Goal: Information Seeking & Learning: Learn about a topic

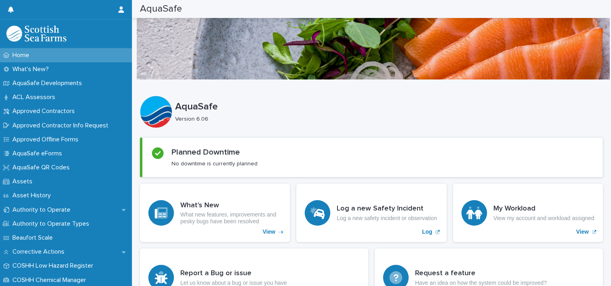
click at [59, 56] on div "Home" at bounding box center [66, 55] width 132 height 14
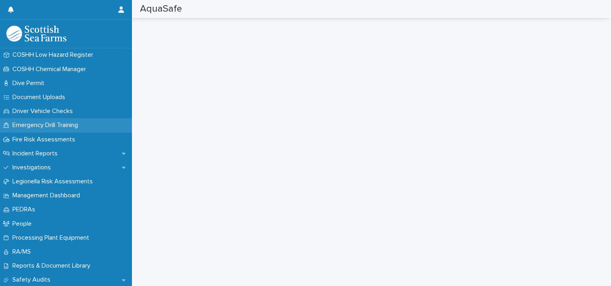
scroll to position [212, 0]
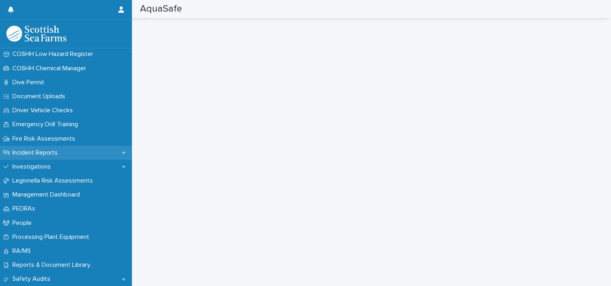
click at [82, 151] on div "Incident Reports" at bounding box center [66, 153] width 132 height 14
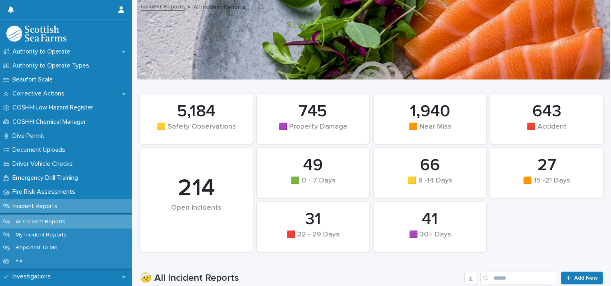
scroll to position [168, 0]
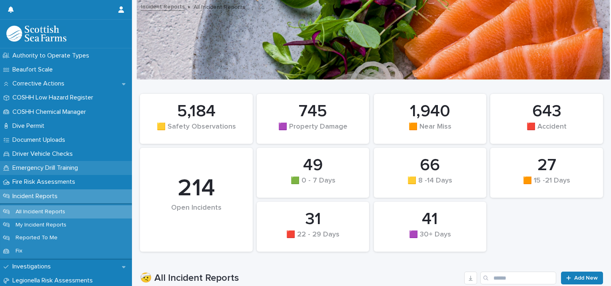
click at [79, 171] on p "Emergency Drill Training" at bounding box center [46, 168] width 75 height 8
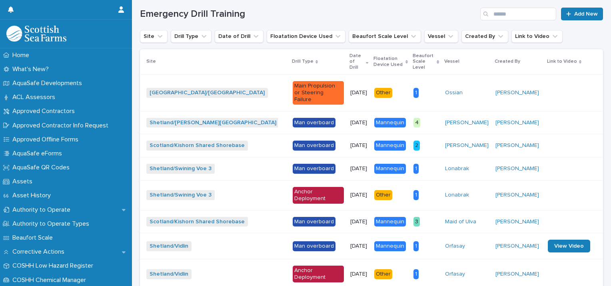
scroll to position [210, 0]
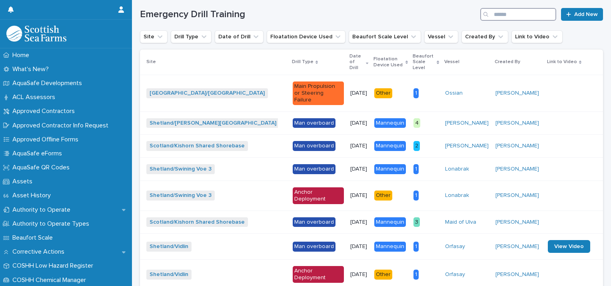
click at [510, 12] on input "Search" at bounding box center [518, 14] width 76 height 13
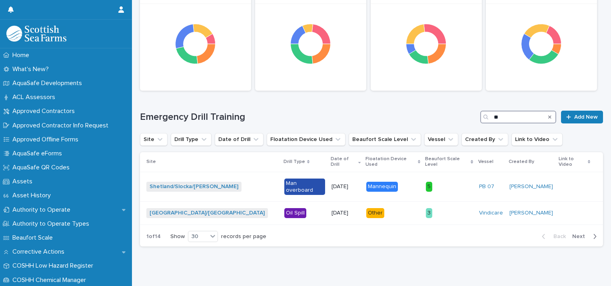
type input "*"
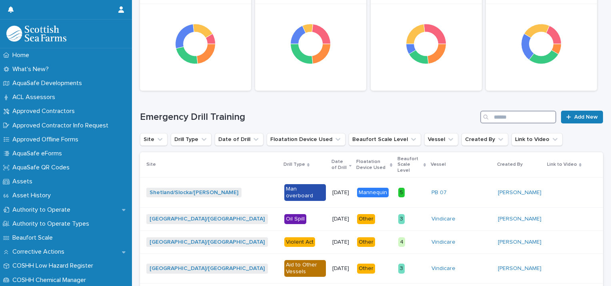
scroll to position [210, 0]
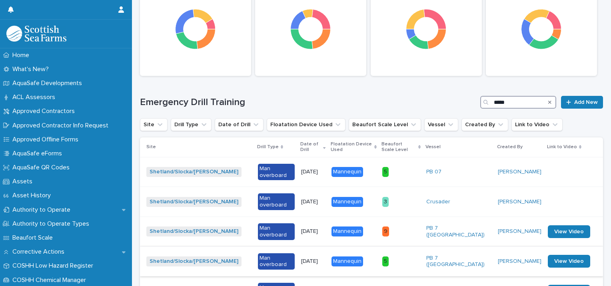
scroll to position [185, 0]
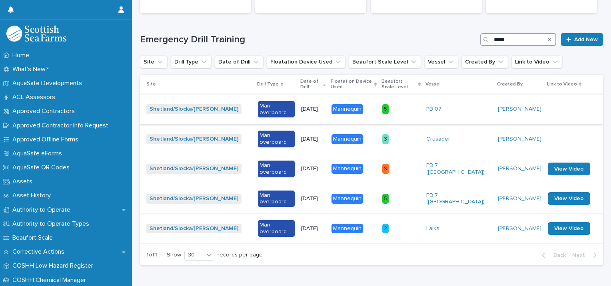
type input "*****"
click at [305, 106] on p "08/04/2025" at bounding box center [313, 109] width 24 height 7
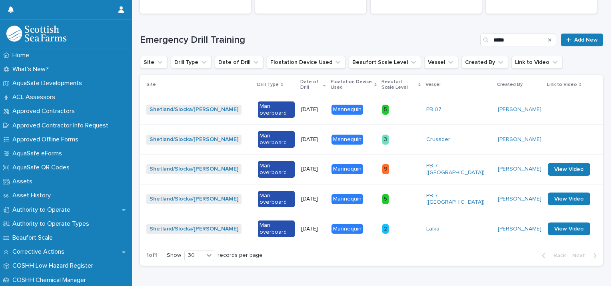
click at [314, 106] on p "08/04/2025" at bounding box center [313, 109] width 24 height 7
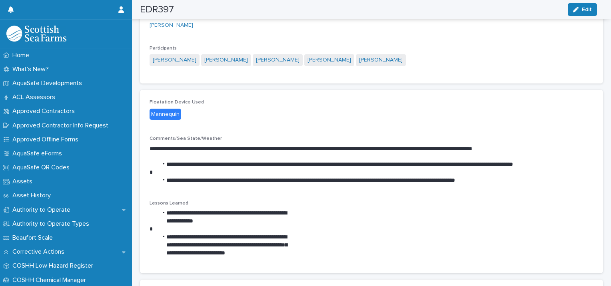
scroll to position [124, 0]
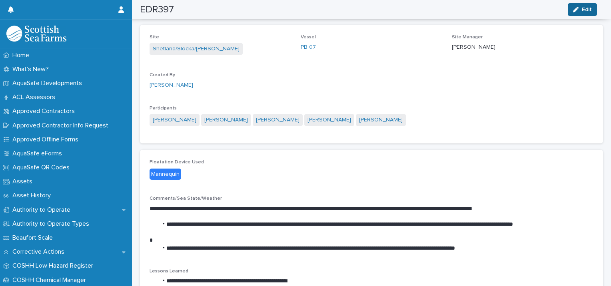
click at [585, 10] on span "Edit" at bounding box center [586, 10] width 10 height 6
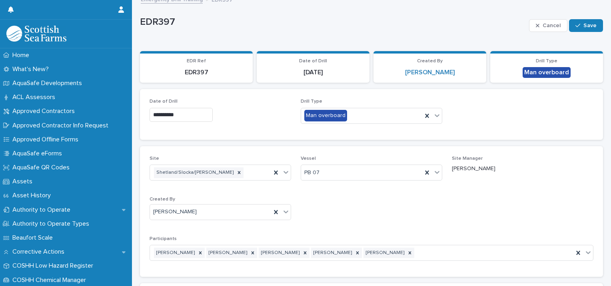
scroll to position [6, 0]
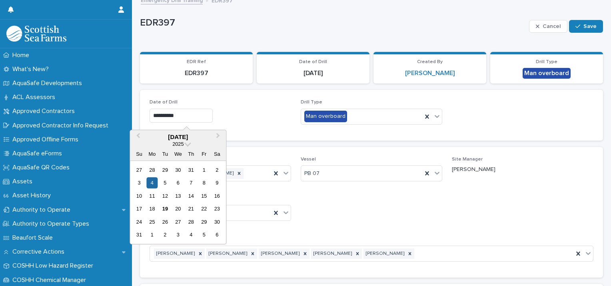
click at [165, 114] on input "**********" at bounding box center [180, 116] width 63 height 14
click at [154, 181] on div "4" at bounding box center [152, 182] width 11 height 11
click at [166, 115] on input "**********" at bounding box center [180, 116] width 63 height 14
click at [218, 136] on span "Next Month" at bounding box center [218, 136] width 0 height 11
click at [133, 137] on button "Previous Month" at bounding box center [137, 137] width 13 height 13
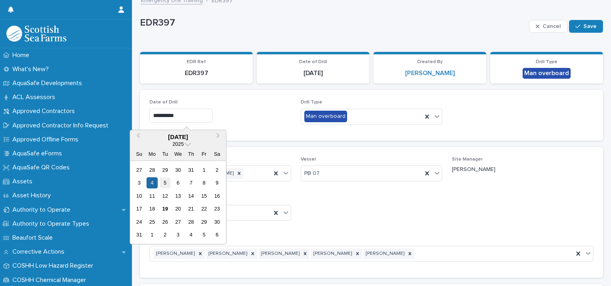
click at [164, 183] on div "5" at bounding box center [164, 182] width 11 height 11
click at [166, 114] on input "**********" at bounding box center [180, 116] width 63 height 14
click at [194, 116] on input "**********" at bounding box center [180, 116] width 63 height 14
type input "**********"
click at [248, 119] on div "**********" at bounding box center [219, 116] width 141 height 14
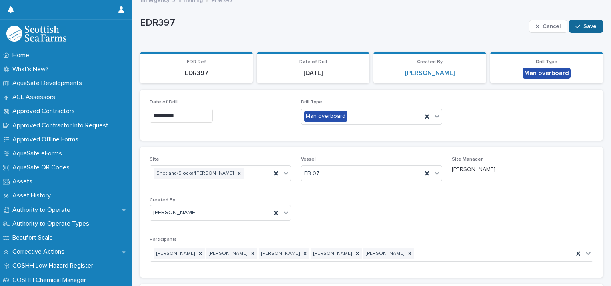
click at [583, 26] on span "Save" at bounding box center [589, 27] width 13 height 6
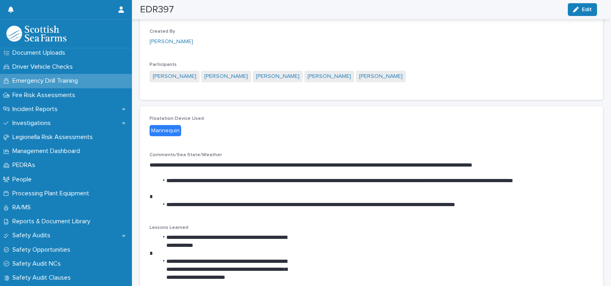
scroll to position [255, 0]
click at [74, 106] on div "Incident Reports" at bounding box center [66, 110] width 132 height 14
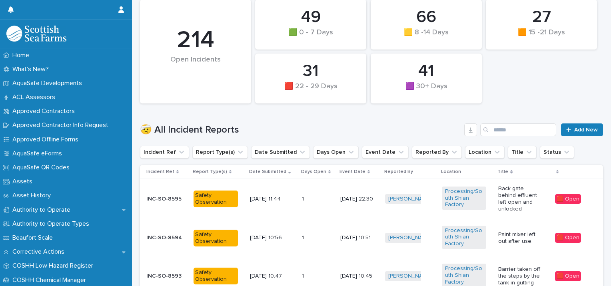
scroll to position [241, 0]
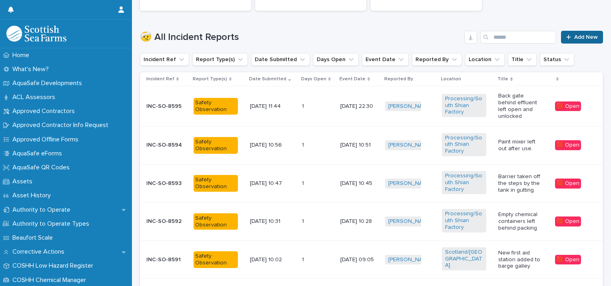
click at [574, 38] on span "Add New" at bounding box center [586, 37] width 24 height 6
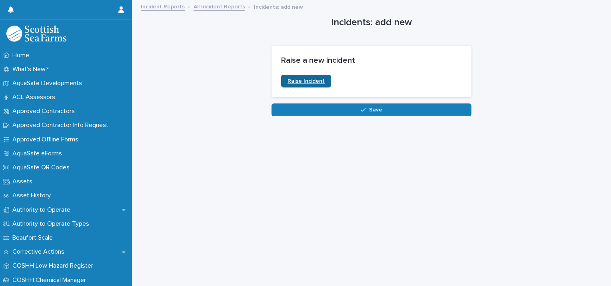
click at [307, 80] on span "Raise Incident" at bounding box center [305, 81] width 37 height 6
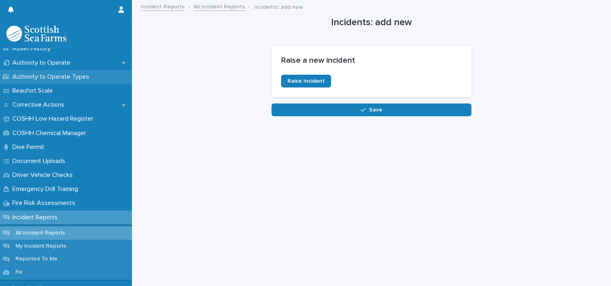
scroll to position [150, 0]
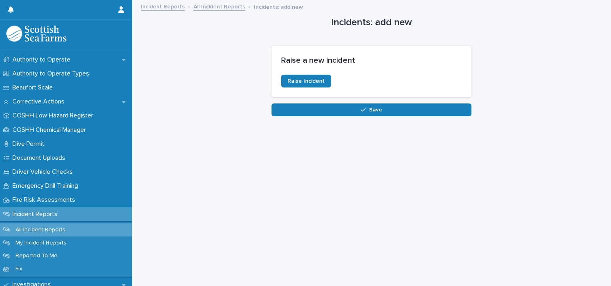
click at [58, 217] on p "Incident Reports" at bounding box center [36, 215] width 55 height 8
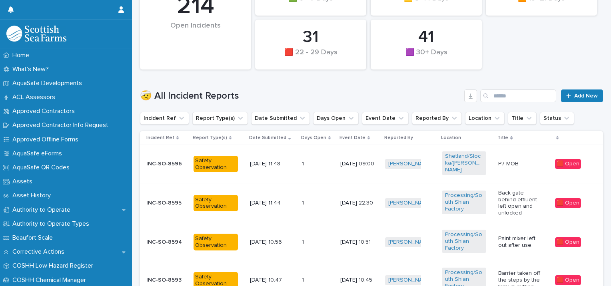
scroll to position [185, 0]
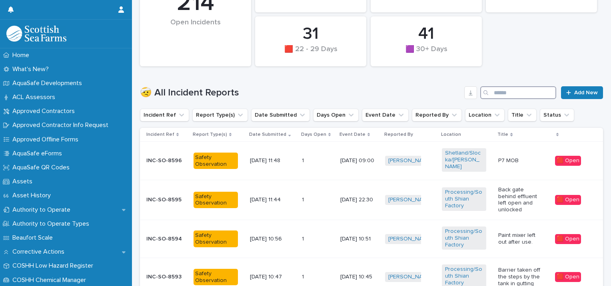
click at [508, 94] on input "Search" at bounding box center [518, 92] width 76 height 13
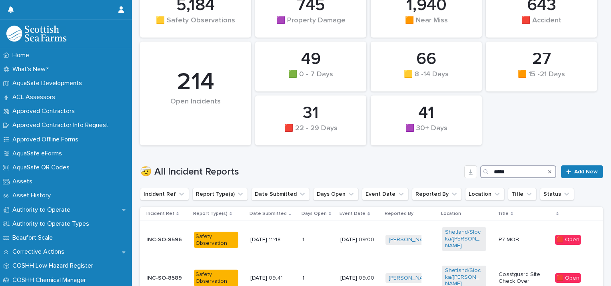
scroll to position [100, 0]
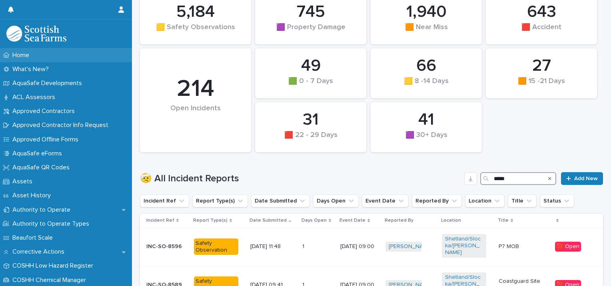
type input "*****"
click at [57, 56] on div "Home" at bounding box center [66, 55] width 132 height 14
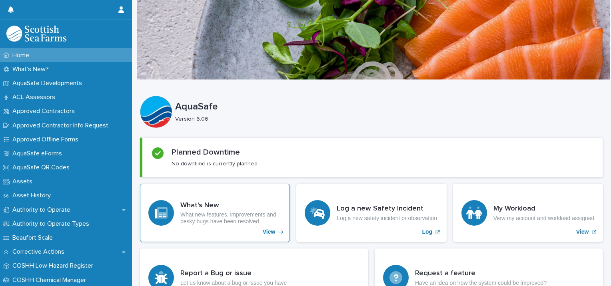
click at [202, 189] on div "What's New What new features, improvements and pesky bugs have been resolved Vi…" at bounding box center [215, 213] width 150 height 58
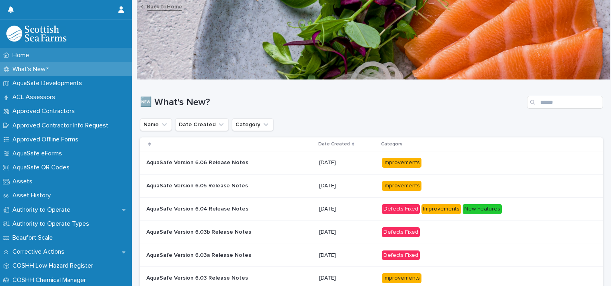
click at [63, 49] on div "Home" at bounding box center [66, 55] width 132 height 14
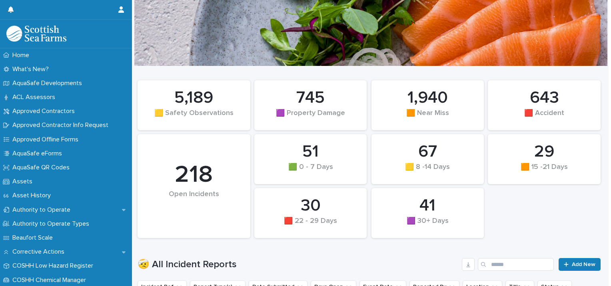
scroll to position [13, 0]
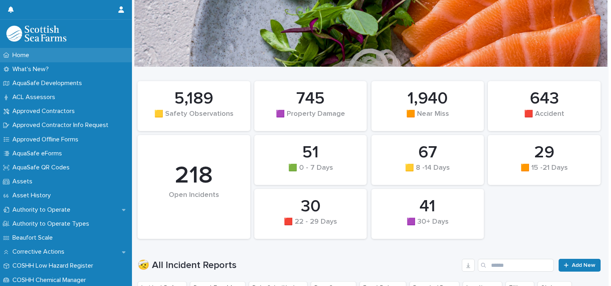
click at [69, 56] on div "Home" at bounding box center [66, 55] width 132 height 14
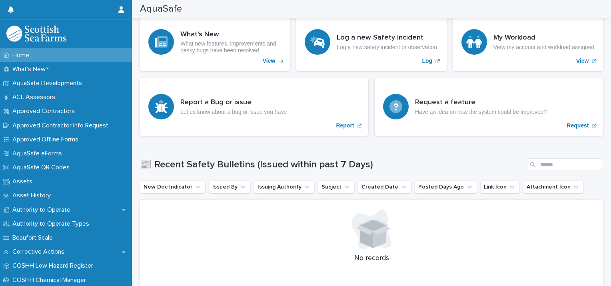
scroll to position [171, 0]
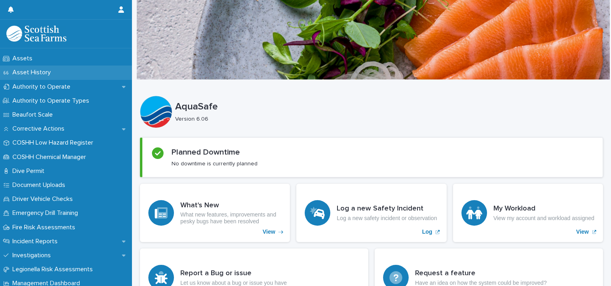
scroll to position [160, 0]
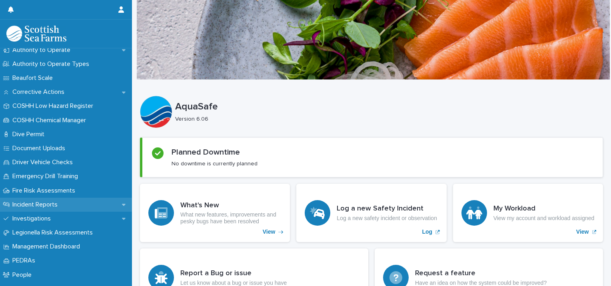
click at [85, 201] on div "Incident Reports" at bounding box center [66, 205] width 132 height 14
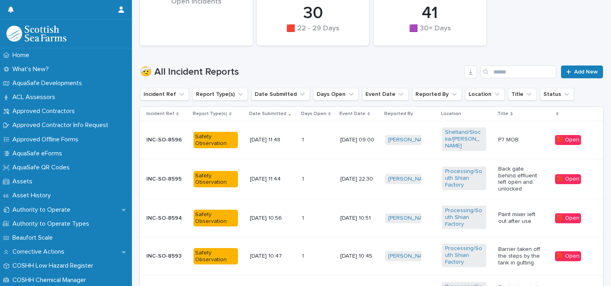
scroll to position [206, 0]
click at [70, 52] on div "Home" at bounding box center [66, 55] width 132 height 14
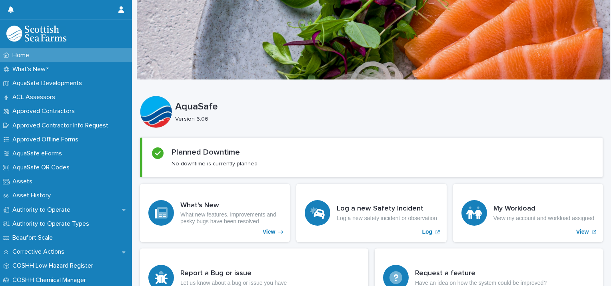
click at [70, 52] on div "Home" at bounding box center [66, 55] width 132 height 14
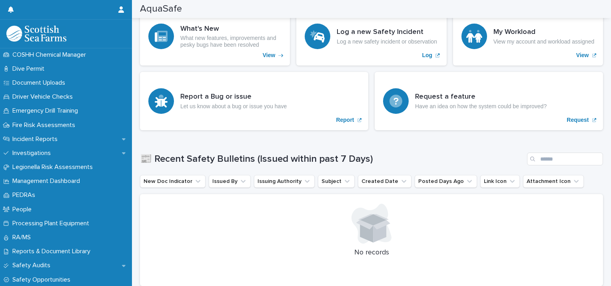
scroll to position [225, 0]
click at [83, 139] on div "Incident Reports" at bounding box center [66, 139] width 132 height 14
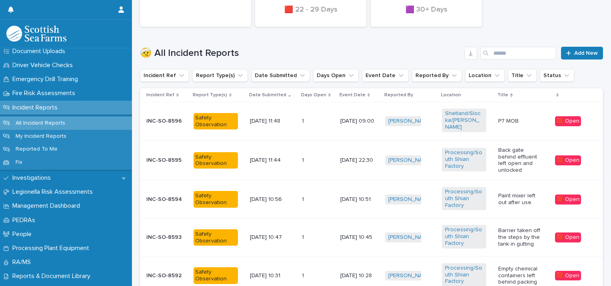
scroll to position [256, 0]
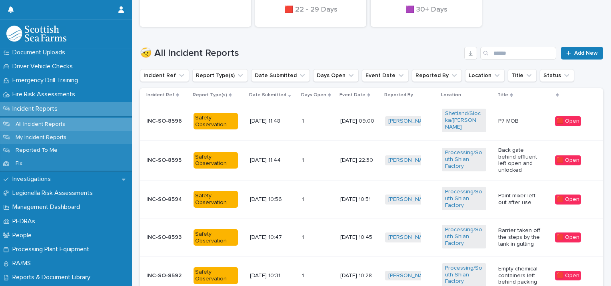
click at [89, 137] on div "My Incident Reports" at bounding box center [66, 137] width 132 height 13
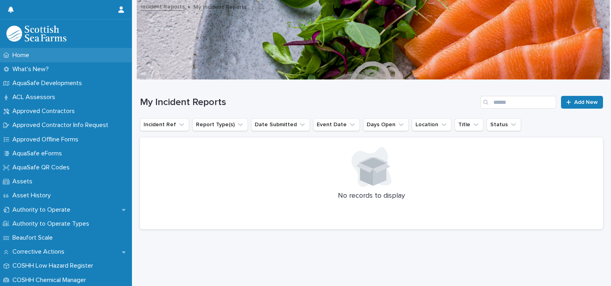
click at [76, 52] on div "Home" at bounding box center [66, 55] width 132 height 14
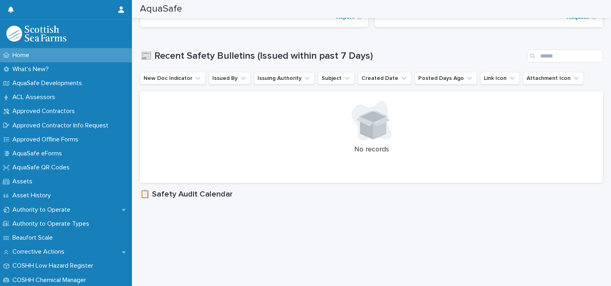
scroll to position [279, 0]
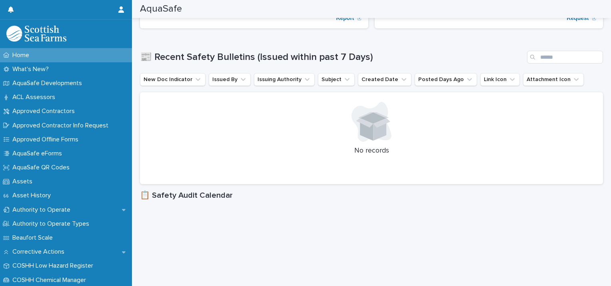
click at [28, 56] on p "Home" at bounding box center [22, 56] width 26 height 8
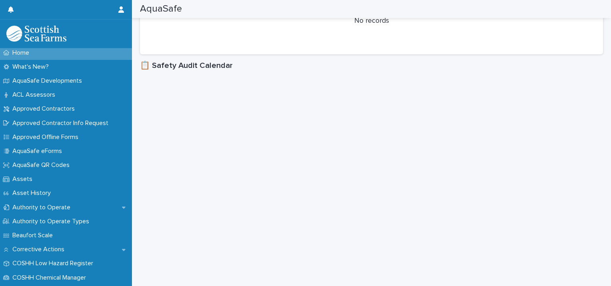
scroll to position [0, 0]
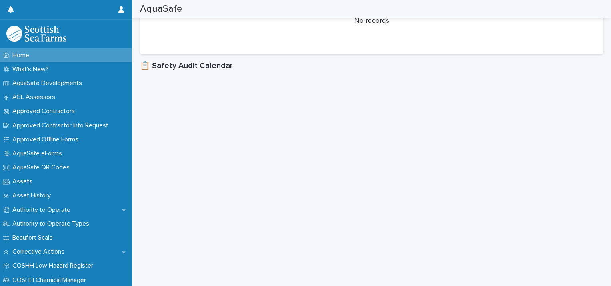
click at [86, 51] on div "Home" at bounding box center [66, 55] width 132 height 14
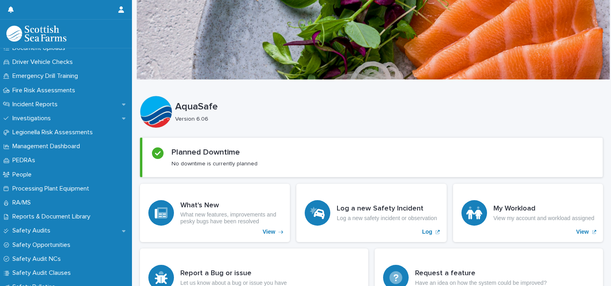
scroll to position [259, 0]
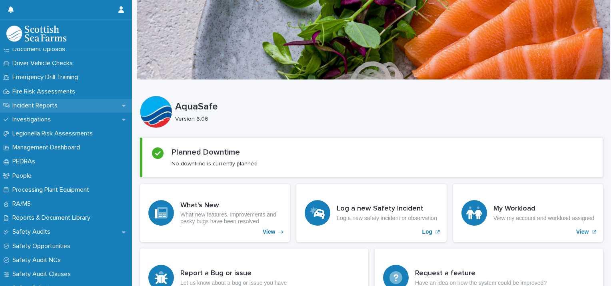
click at [74, 105] on div "Incident Reports" at bounding box center [66, 106] width 132 height 14
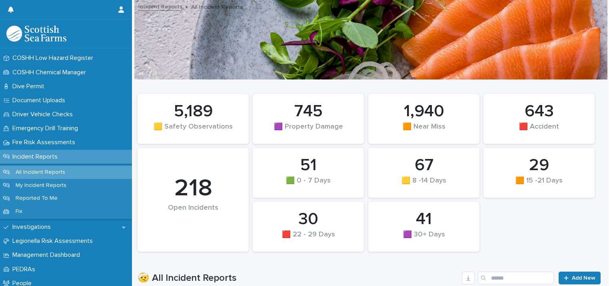
scroll to position [208, 0]
click at [66, 160] on div "Incident Reports" at bounding box center [66, 157] width 132 height 14
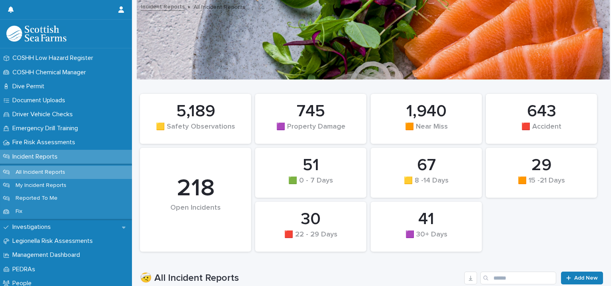
scroll to position [0, 0]
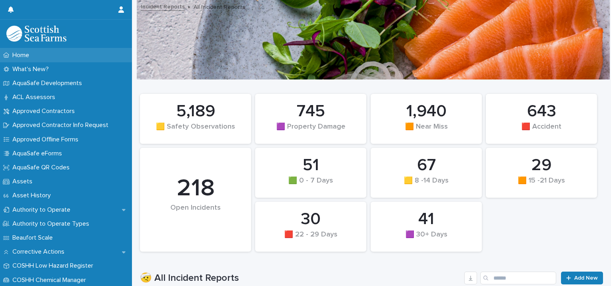
click at [32, 57] on p "Home" at bounding box center [22, 56] width 26 height 8
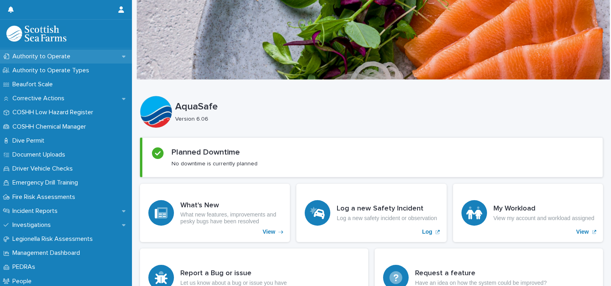
scroll to position [153, 0]
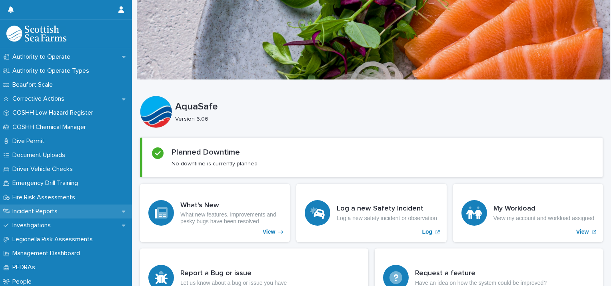
click at [78, 210] on div "Incident Reports" at bounding box center [66, 212] width 132 height 14
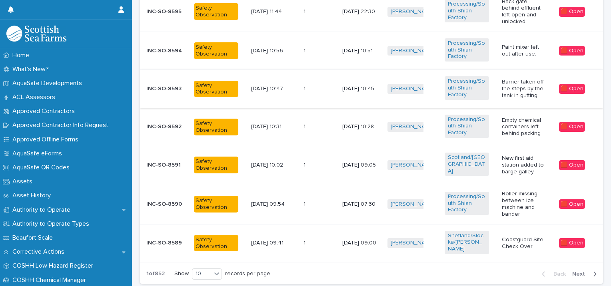
scroll to position [457, 0]
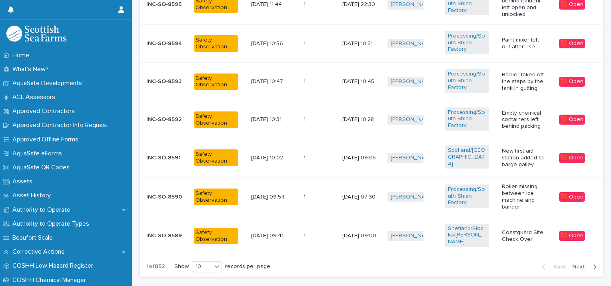
click at [579, 264] on span "Next" at bounding box center [581, 267] width 18 height 6
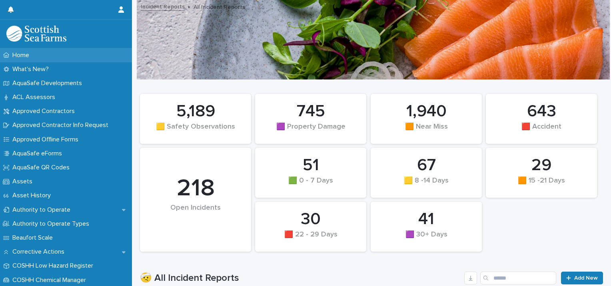
click at [51, 58] on div "Home" at bounding box center [66, 55] width 132 height 14
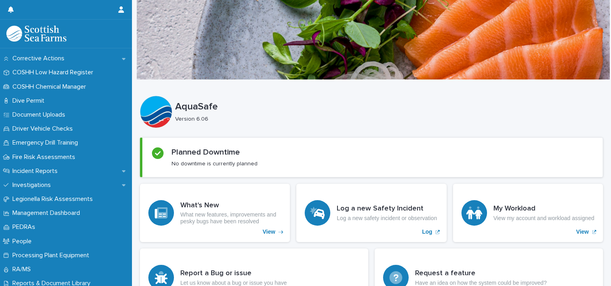
scroll to position [193, 0]
click at [82, 175] on div "Incident Reports" at bounding box center [66, 171] width 132 height 14
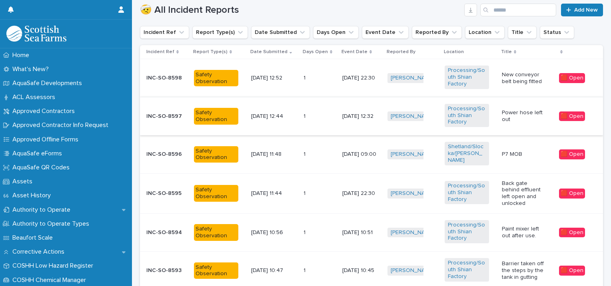
scroll to position [269, 0]
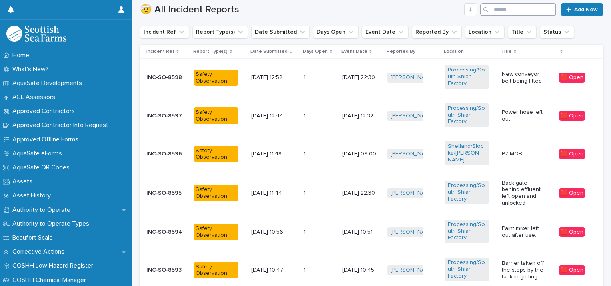
click at [522, 12] on input "Search" at bounding box center [518, 9] width 76 height 13
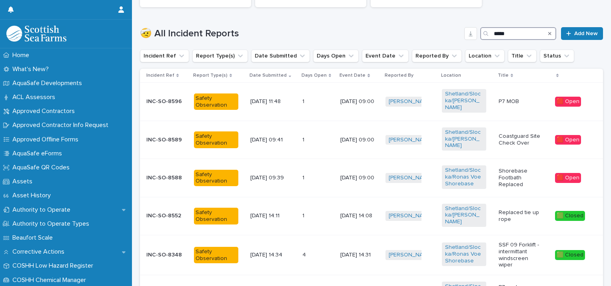
scroll to position [244, 0]
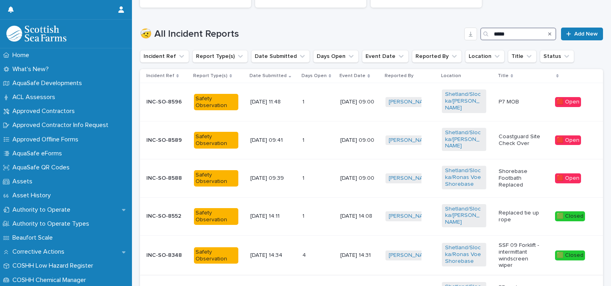
type input "*****"
click at [420, 213] on link "[PERSON_NAME]" at bounding box center [410, 216] width 44 height 7
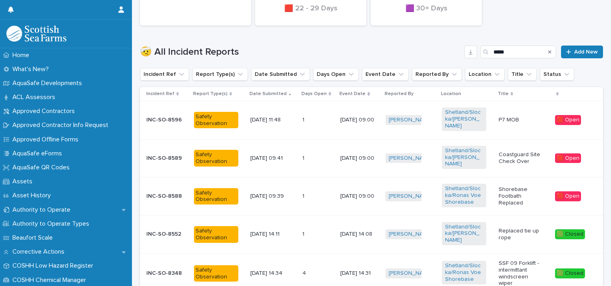
scroll to position [227, 0]
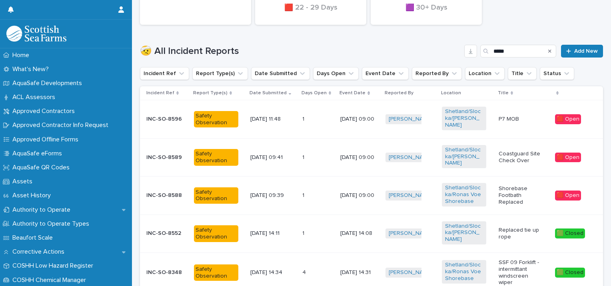
click at [428, 229] on div "[PERSON_NAME] + 0" at bounding box center [407, 234] width 44 height 10
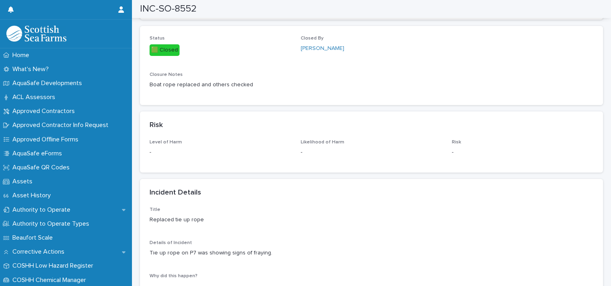
scroll to position [489, 0]
